Goal: Navigation & Orientation: Find specific page/section

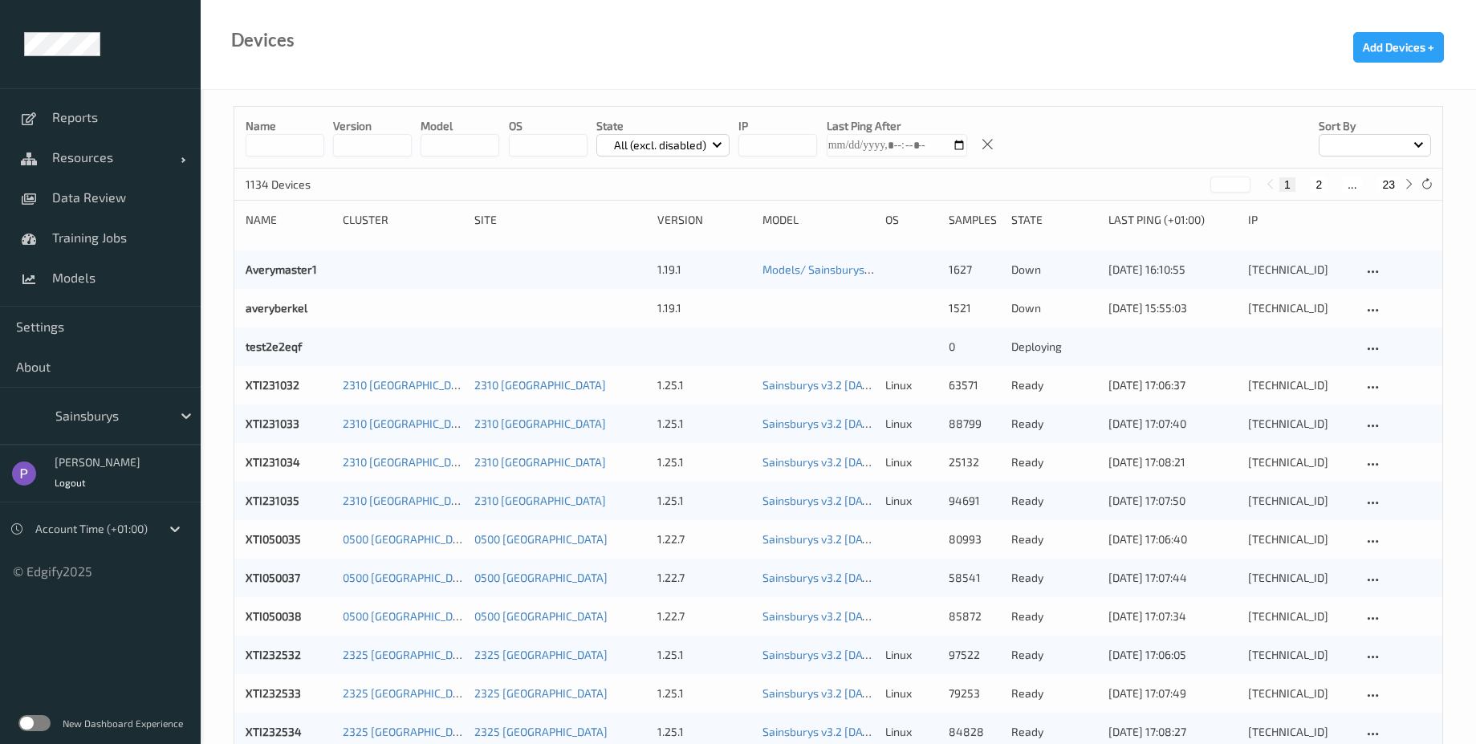
click at [35, 728] on label at bounding box center [34, 723] width 32 height 16
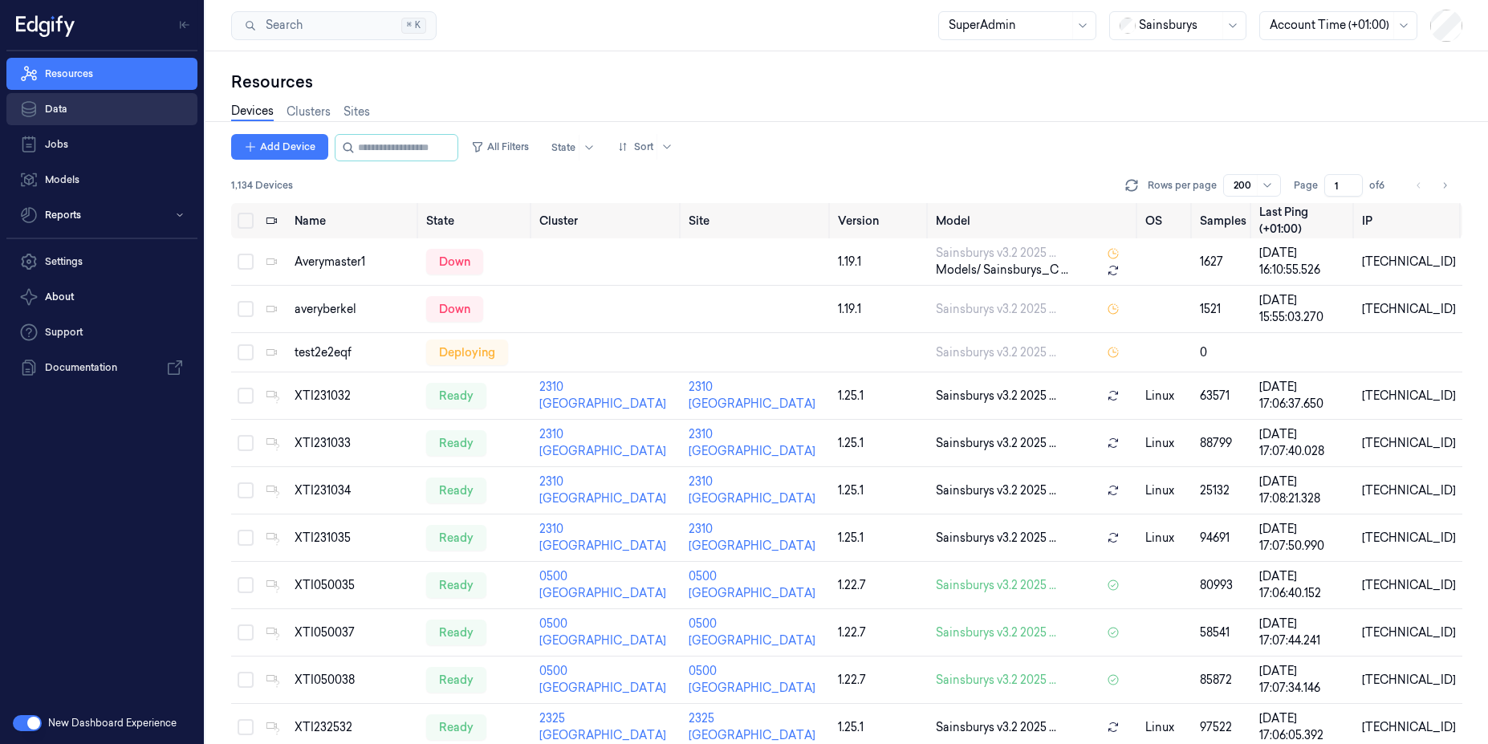
click at [73, 98] on link "Data" at bounding box center [101, 109] width 191 height 32
